Goal: Task Accomplishment & Management: Manage account settings

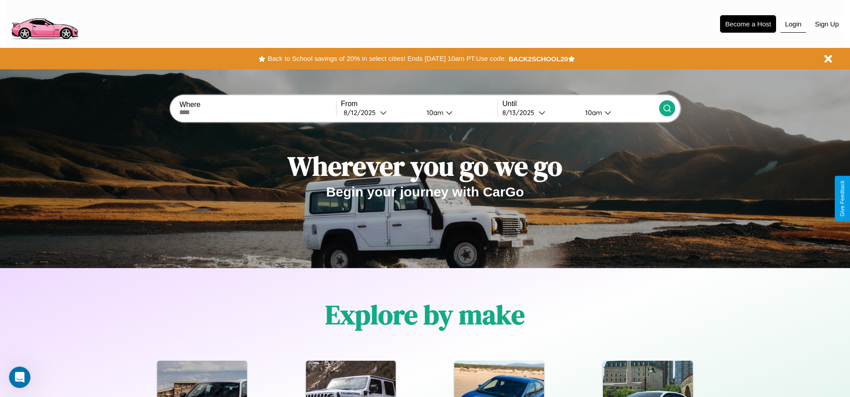
click at [793, 24] on button "Login" at bounding box center [793, 24] width 26 height 17
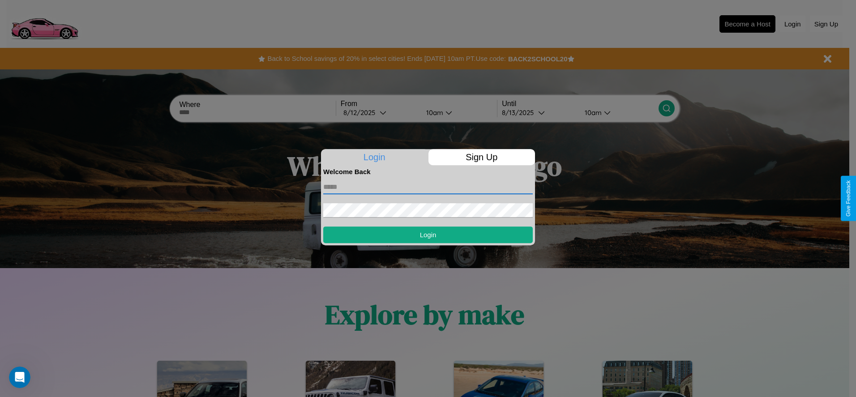
click at [428, 187] on input "text" at bounding box center [428, 187] width 210 height 14
type input "**********"
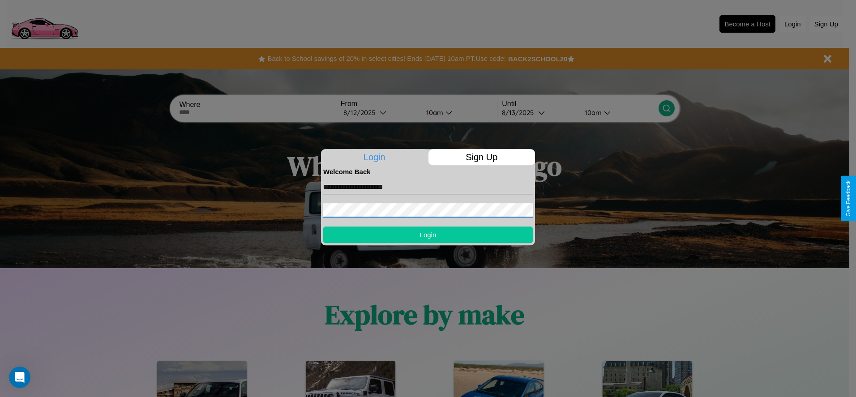
click at [428, 235] on button "Login" at bounding box center [428, 235] width 210 height 17
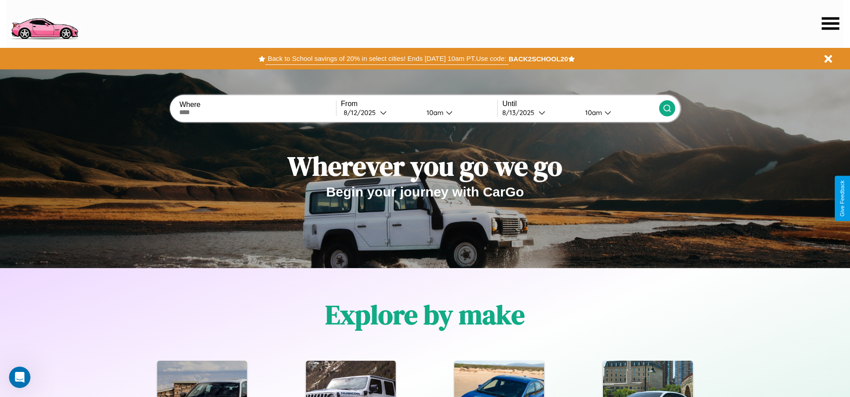
click at [387, 59] on button "Back to School savings of 20% in select cities! Ends [DATE] 10am PT. Use code:" at bounding box center [386, 58] width 243 height 13
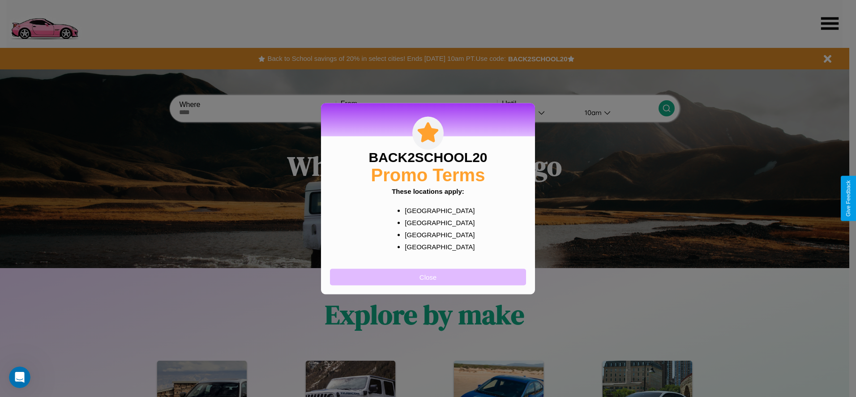
click at [428, 277] on button "Close" at bounding box center [428, 277] width 196 height 17
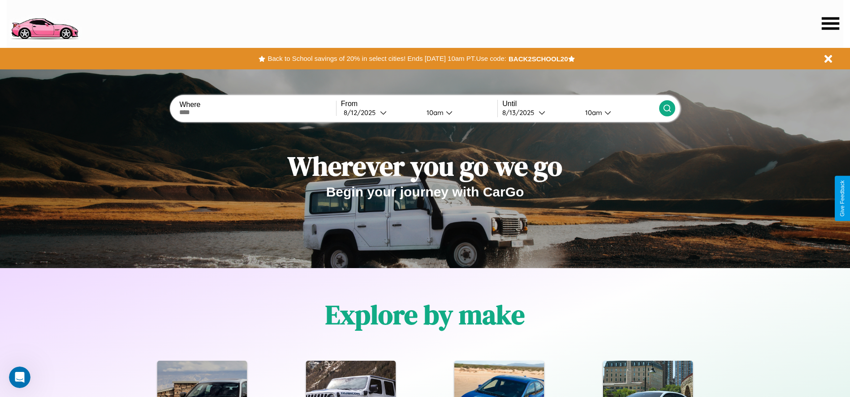
click at [830, 23] on icon at bounding box center [829, 23] width 17 height 13
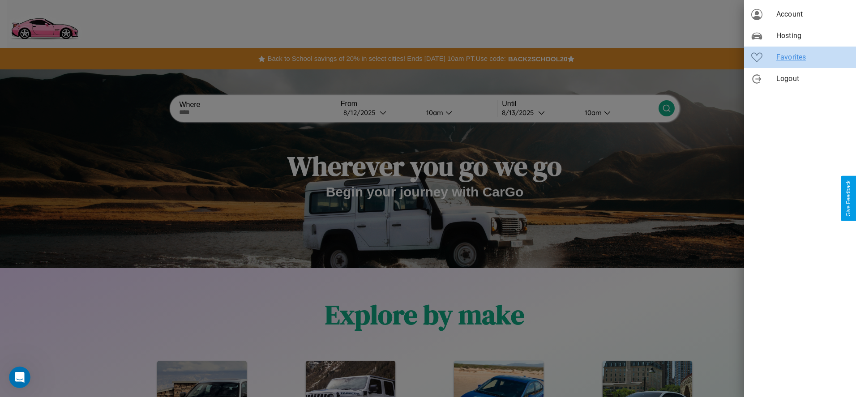
click at [800, 57] on span "Favorites" at bounding box center [813, 57] width 73 height 11
